Goal: Information Seeking & Learning: Learn about a topic

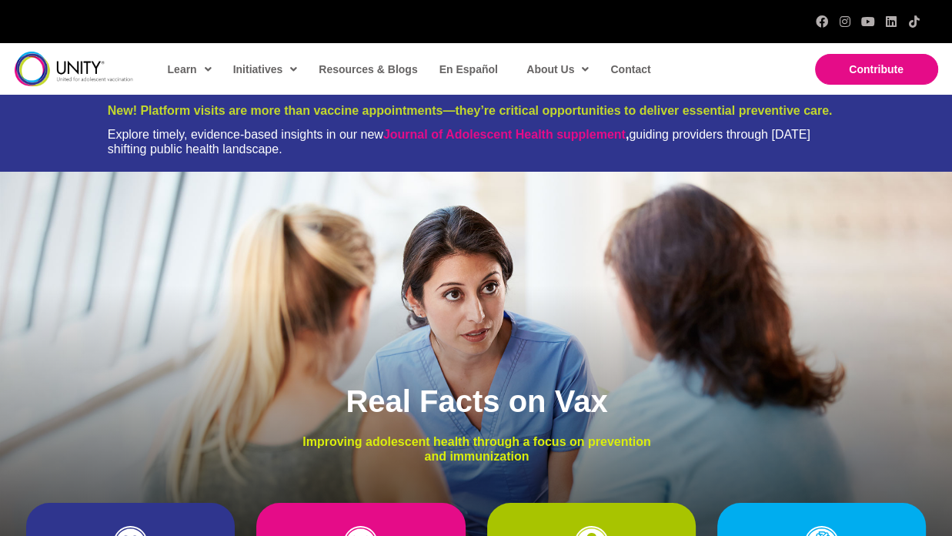
click at [89, 135] on div "New! Platform visits are more than vaccine appointments—they’re critical opport…" at bounding box center [476, 133] width 952 height 77
click at [164, 135] on div "Explore timely, evidence-based insights in our new Journal of Adolescent Health…" at bounding box center [476, 141] width 737 height 29
click at [119, 138] on div "Explore timely, evidence-based insights in our new Journal of Adolescent Health…" at bounding box center [476, 141] width 737 height 29
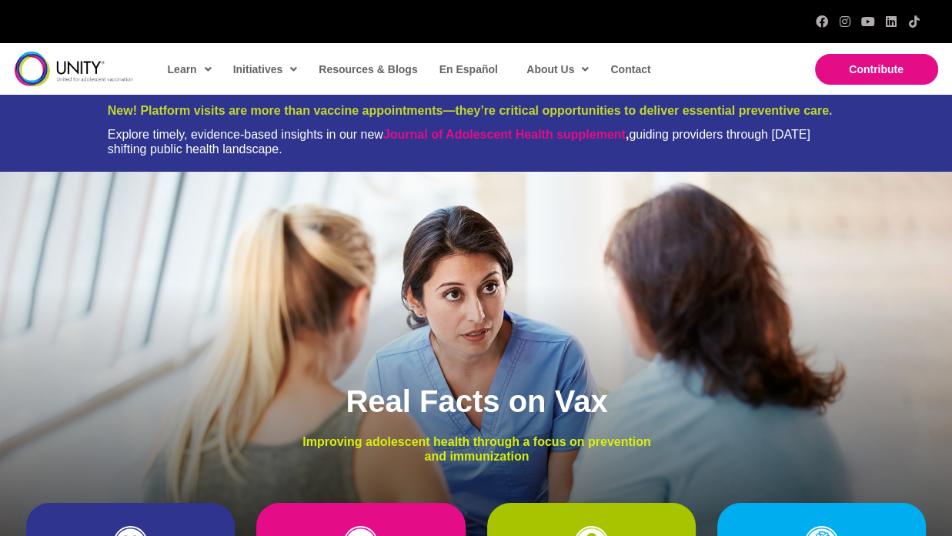
click at [104, 135] on div "New! Platform visits are more than vaccine appointments—they’re critical opport…" at bounding box center [476, 133] width 952 height 77
click at [99, 131] on div "New! Platform visits are more than vaccine appointments—they’re critical opport…" at bounding box center [476, 133] width 952 height 77
click at [95, 125] on div "New! Platform visits are more than vaccine appointments—they’re critical opport…" at bounding box center [476, 133] width 952 height 77
click at [108, 130] on div "Explore timely, evidence-based insights in our new Journal of Adolescent Health…" at bounding box center [476, 141] width 737 height 29
click at [111, 130] on div "Explore timely, evidence-based insights in our new Journal of Adolescent Health…" at bounding box center [476, 141] width 737 height 29
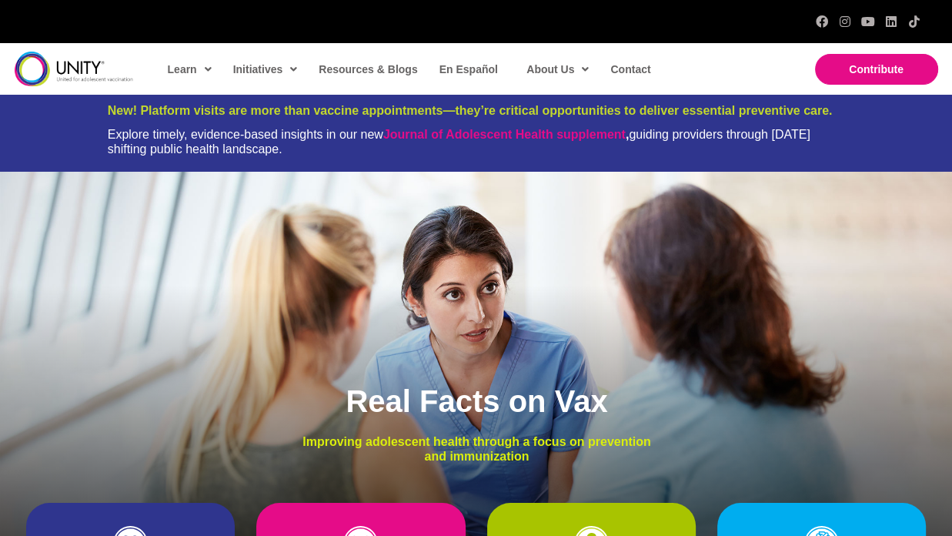
click at [98, 129] on div "New! Platform visits are more than vaccine appointments—they’re critical opport…" at bounding box center [476, 133] width 952 height 77
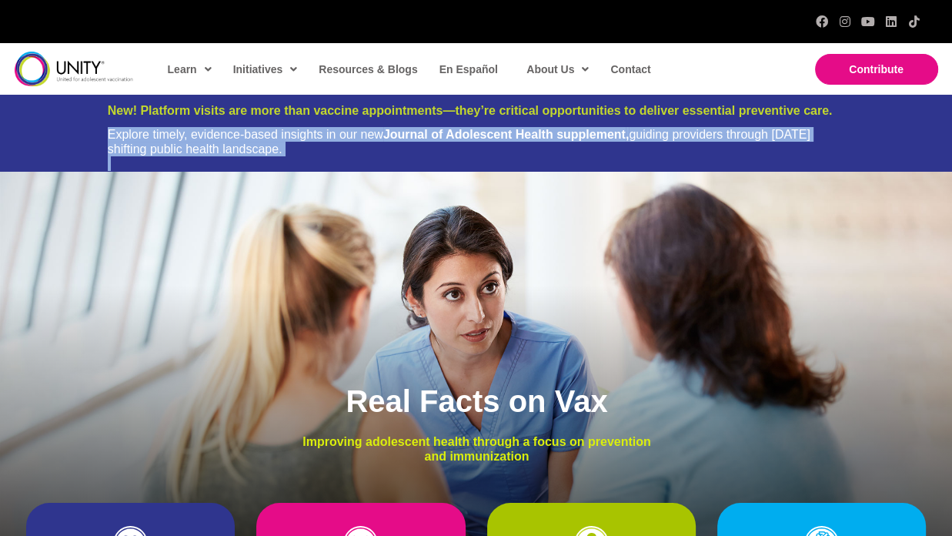
drag, startPoint x: 98, startPoint y: 129, endPoint x: 302, endPoint y: 157, distance: 205.1
click at [302, 157] on div "New! Platform visits are more than vaccine appointments—they’re critical opport…" at bounding box center [476, 133] width 952 height 77
click at [157, 144] on div "Explore timely, evidence-based insights in our new Journal of Adolescent Health…" at bounding box center [476, 141] width 737 height 29
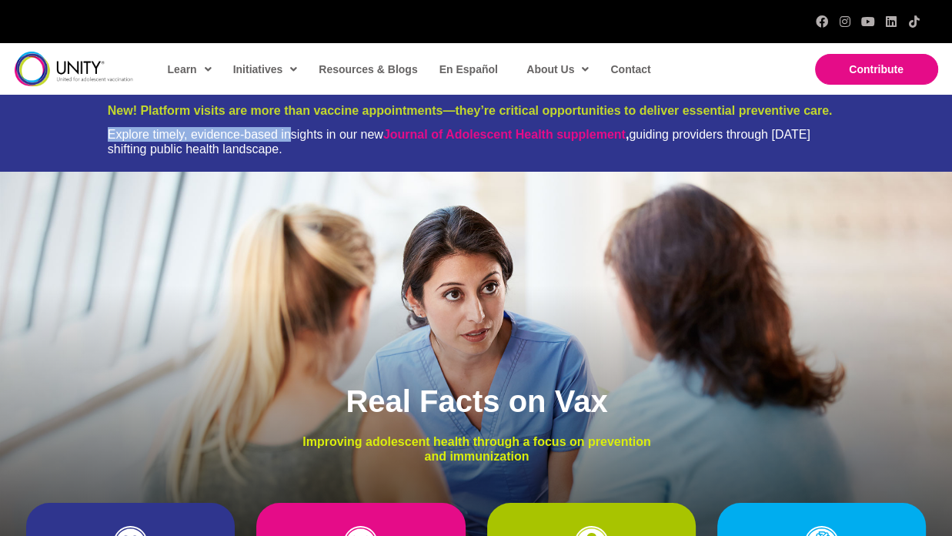
drag, startPoint x: 103, startPoint y: 132, endPoint x: 295, endPoint y: 131, distance: 192.4
click at [295, 131] on div "New! Platform visits are more than vaccine appointments—they’re critical opport…" at bounding box center [476, 133] width 952 height 77
drag, startPoint x: 287, startPoint y: 148, endPoint x: 167, endPoint y: 154, distance: 120.2
click at [167, 154] on div "Explore timely, evidence-based insights in our new Journal of Adolescent Health…" at bounding box center [476, 141] width 737 height 29
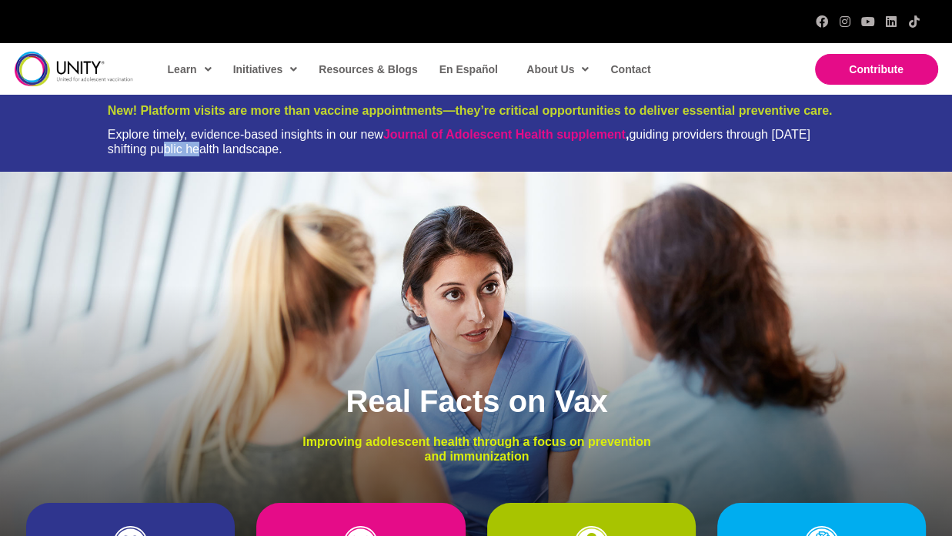
click at [167, 154] on div "Explore timely, evidence-based insights in our new Journal of Adolescent Health…" at bounding box center [476, 141] width 737 height 29
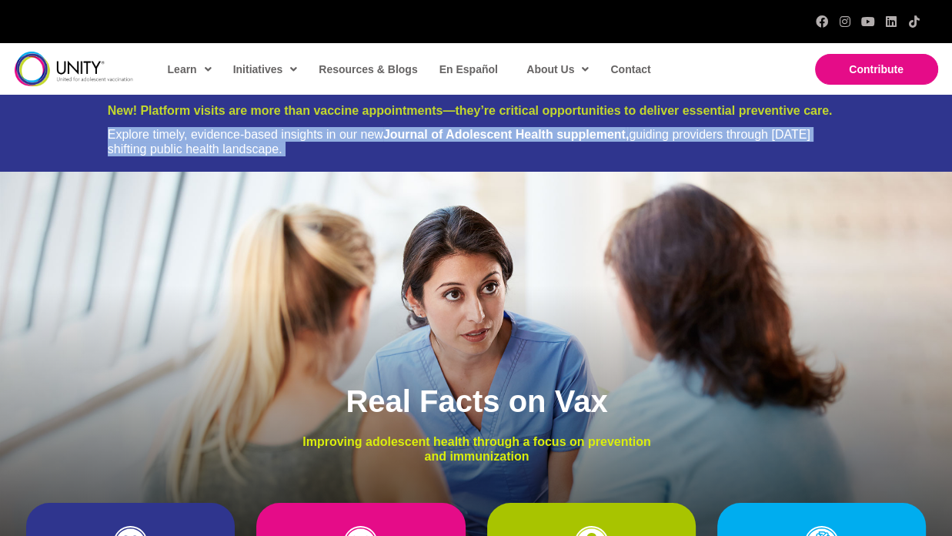
click at [167, 154] on div "Explore timely, evidence-based insights in our new Journal of Adolescent Health…" at bounding box center [476, 141] width 737 height 29
click at [98, 129] on div "New! Platform visits are more than vaccine appointments—they’re critical opport…" at bounding box center [476, 133] width 952 height 77
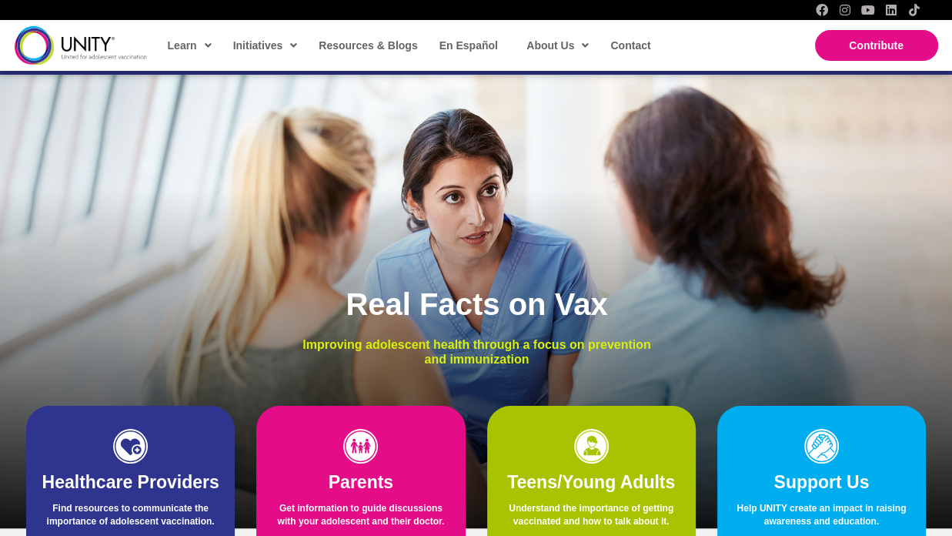
click at [98, 129] on div "Real Facts on Vax Improving adolescent health through a focus on prevention and…" at bounding box center [476, 302] width 952 height 454
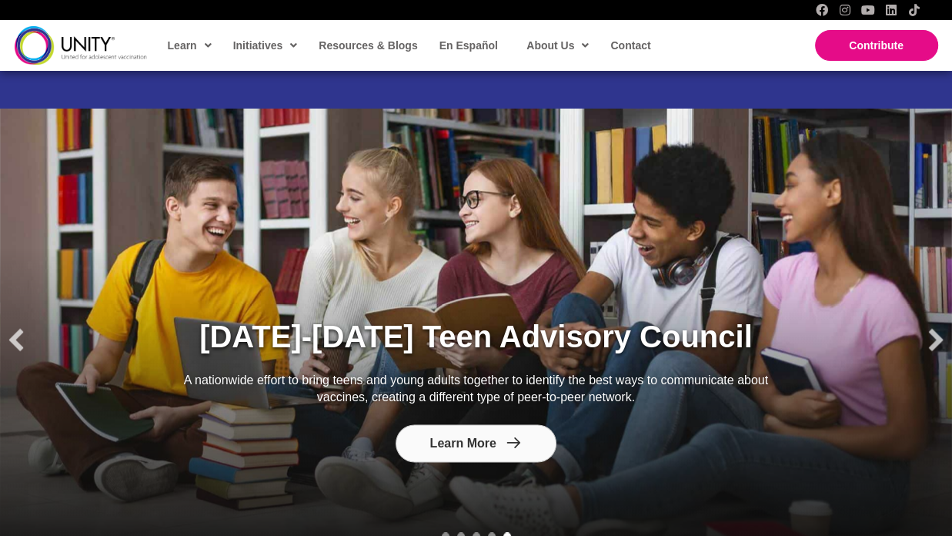
scroll to position [1621, 0]
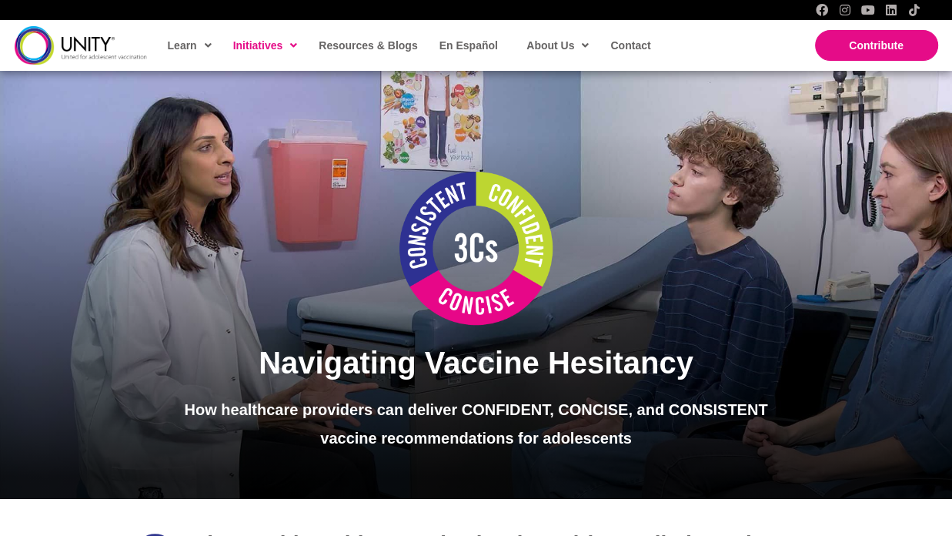
scroll to position [125, 0]
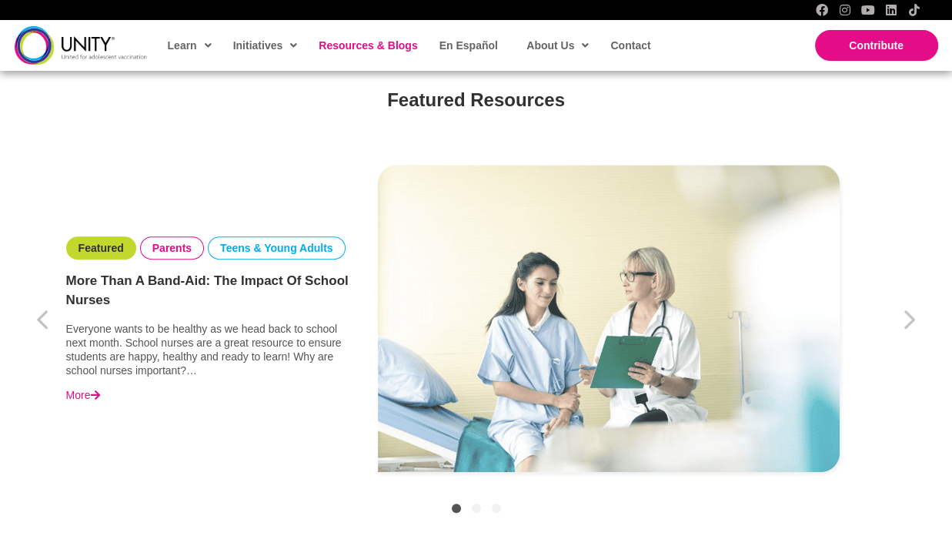
scroll to position [477, 0]
click at [182, 247] on link "Parents" at bounding box center [171, 248] width 39 height 14
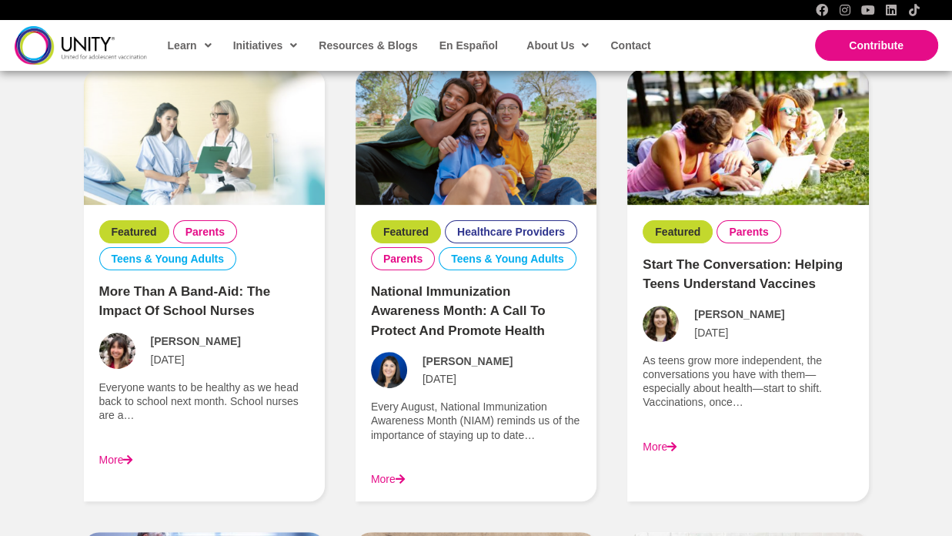
scroll to position [323, 0]
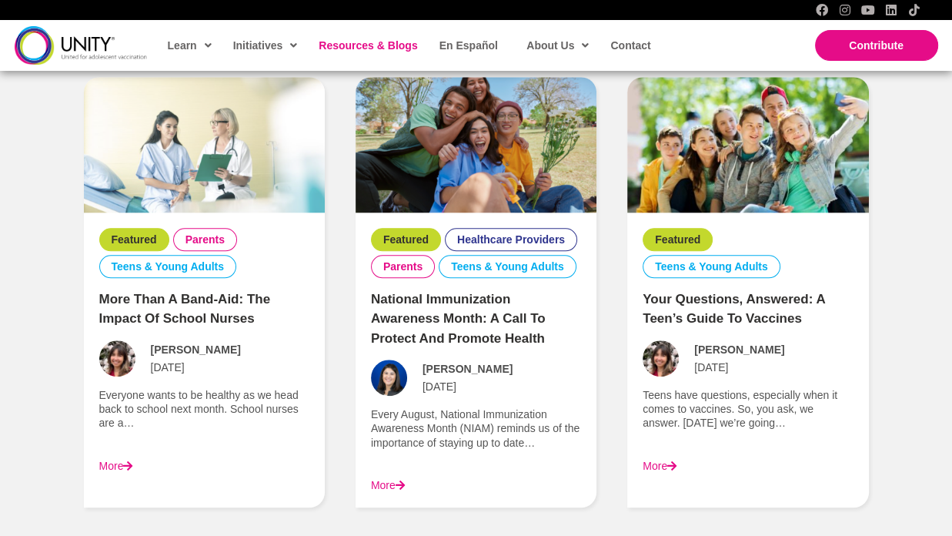
scroll to position [1256, 0]
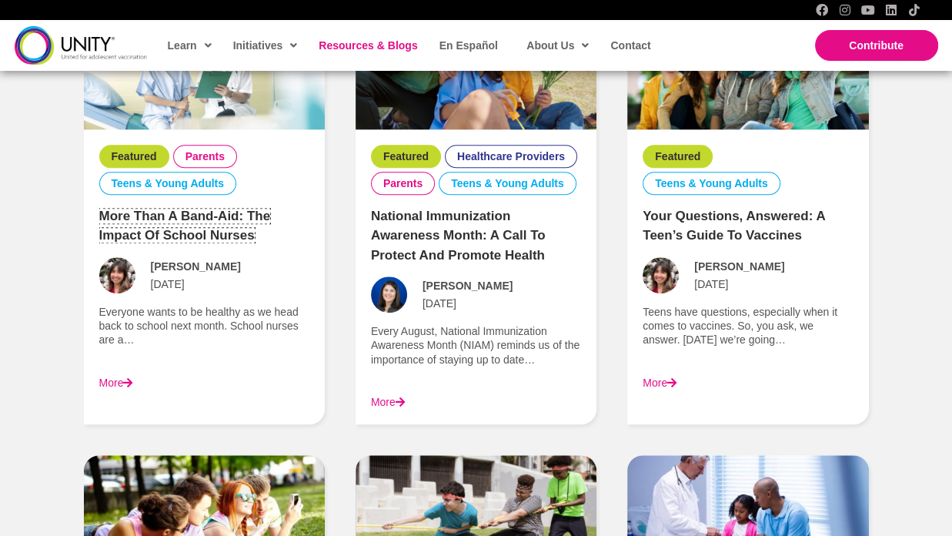
click at [159, 230] on link "More Than a Band-Aid: The Impact of School Nurses" at bounding box center [185, 226] width 172 height 35
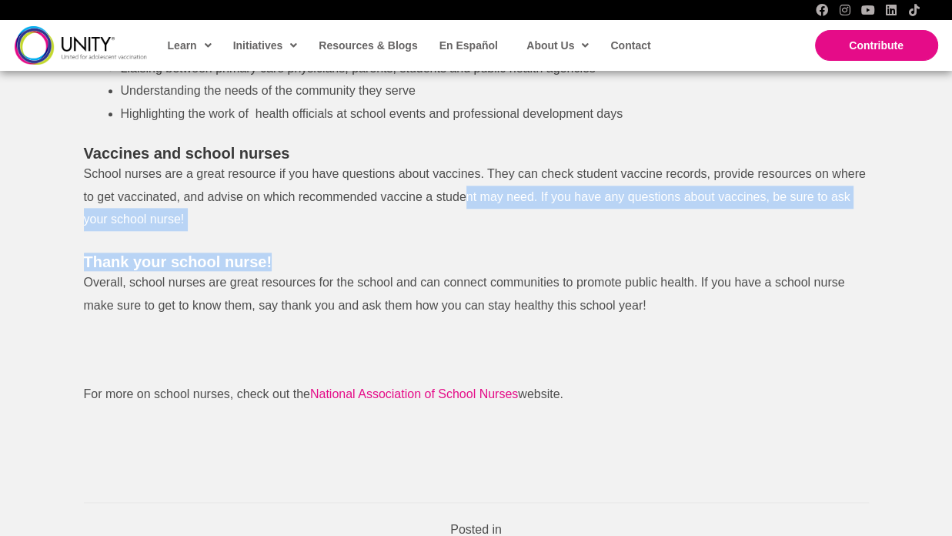
drag, startPoint x: 466, startPoint y: 231, endPoint x: 462, endPoint y: 175, distance: 56.4
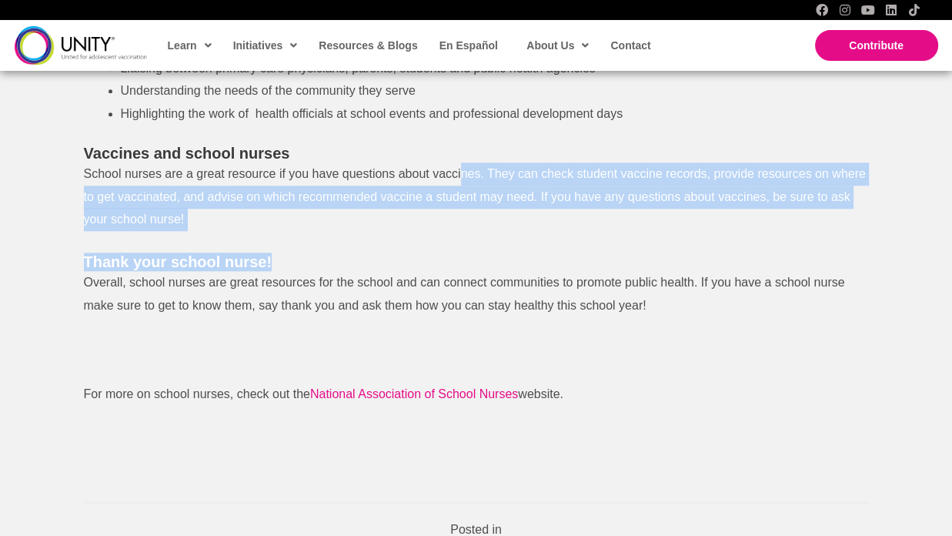
scroll to position [1403, 0]
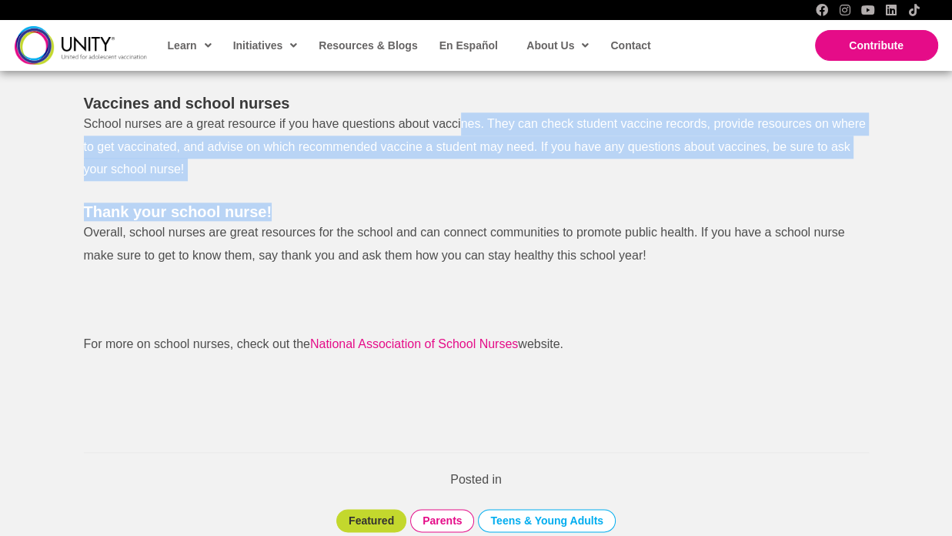
click at [462, 175] on p "School nurses are a great resource if you have questions about vaccines. They c…" at bounding box center [476, 146] width 785 height 68
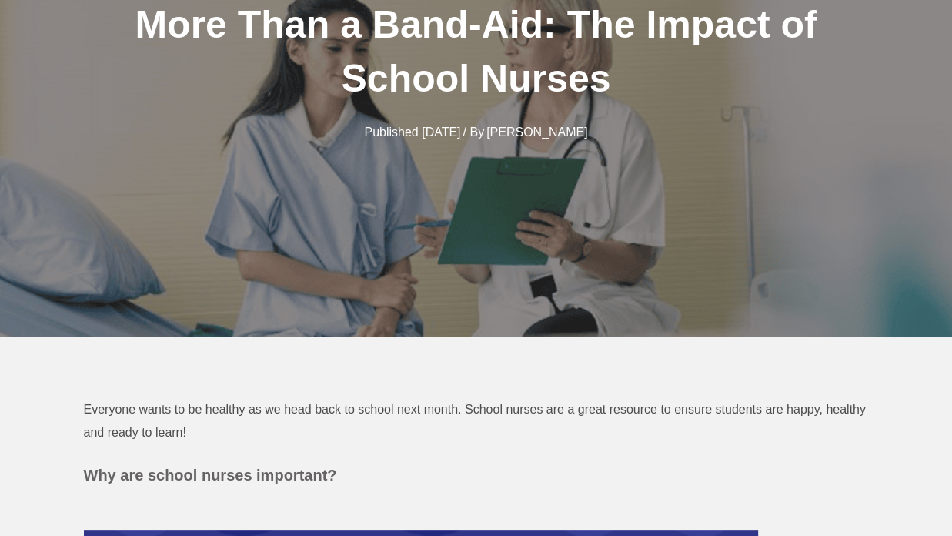
scroll to position [0, 0]
